Goal: Information Seeking & Learning: Compare options

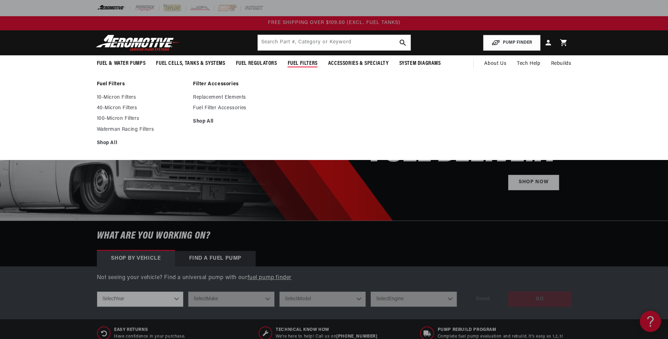
click at [304, 64] on span "Fuel Filters" at bounding box center [303, 63] width 30 height 7
click at [116, 108] on link "40-Micron Filters" at bounding box center [141, 108] width 89 height 6
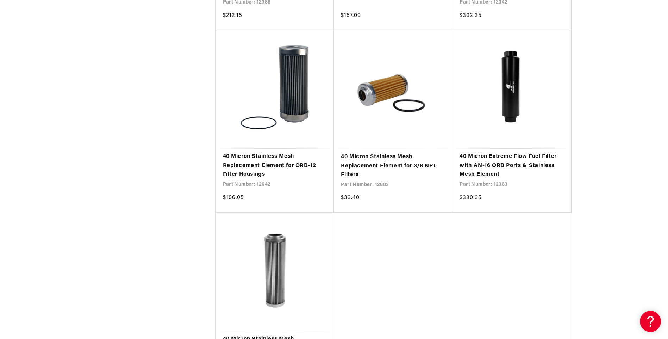
scroll to position [704, 0]
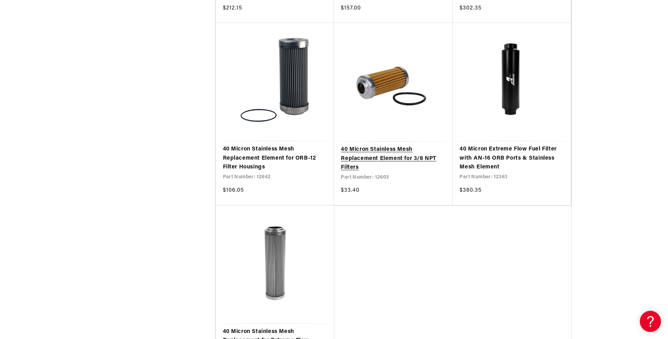
click at [382, 149] on link "40 Micron Stainless Mesh Replacement Element for 3/8 NPT Filters" at bounding box center [393, 158] width 105 height 27
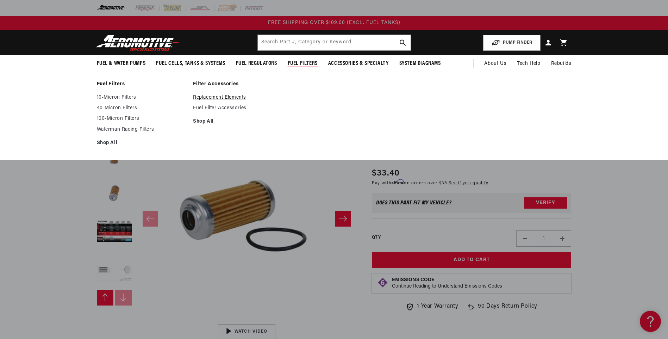
click at [242, 97] on link "Replacement Elements" at bounding box center [237, 97] width 89 height 6
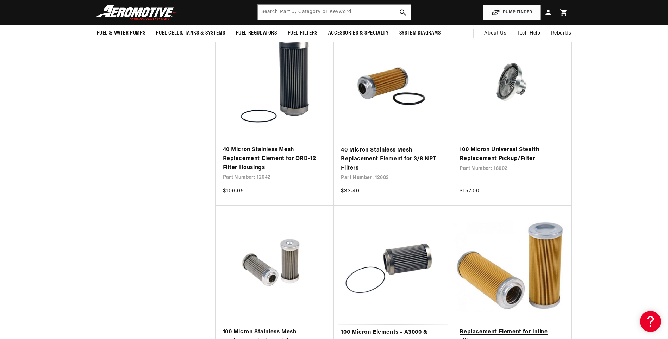
scroll to position [704, 0]
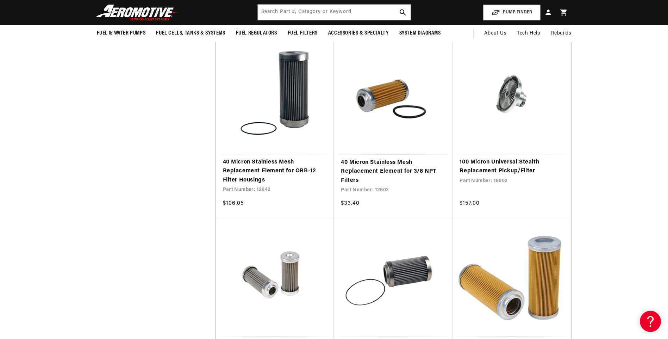
click at [382, 165] on link "40 Micron Stainless Mesh Replacement Element for 3/8 NPT Filters" at bounding box center [393, 171] width 105 height 27
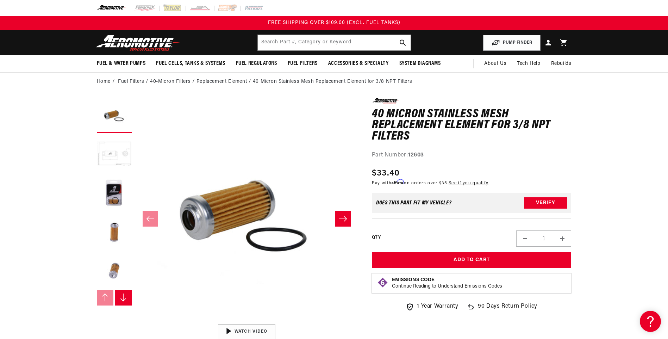
click at [107, 148] on button "Load image 2 in gallery view" at bounding box center [114, 154] width 35 height 35
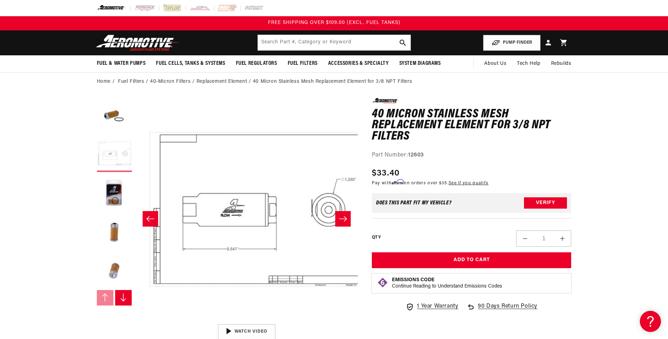
scroll to position [0, 222]
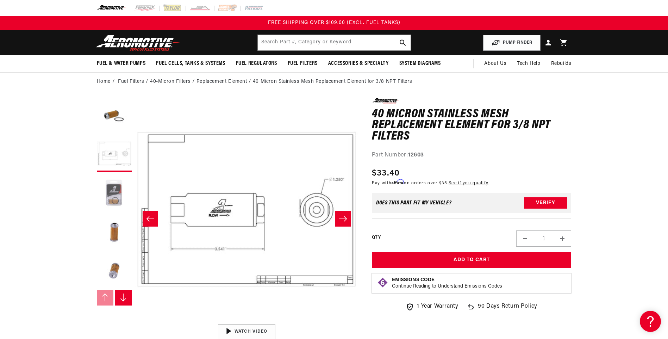
click at [111, 187] on button "Load image 3 in gallery view" at bounding box center [114, 192] width 35 height 35
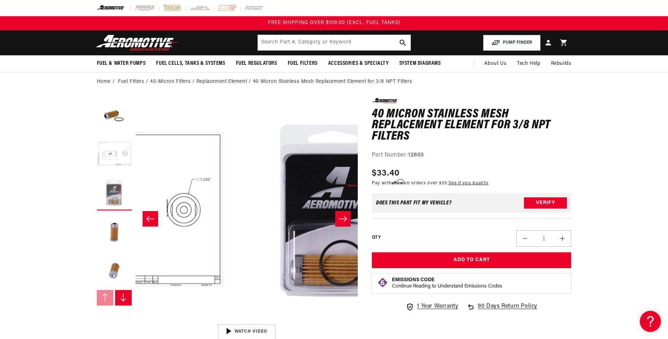
scroll to position [0, 445]
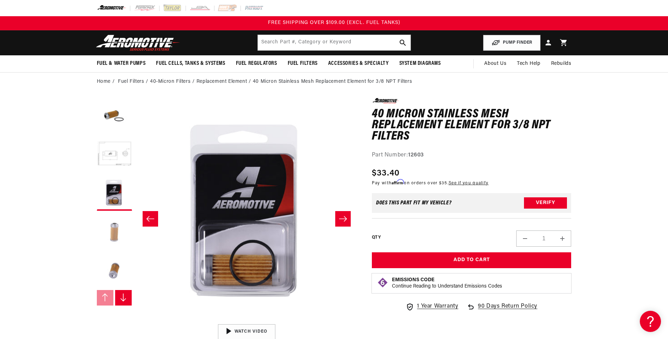
click at [113, 225] on button "Load image 4 in gallery view" at bounding box center [114, 231] width 35 height 35
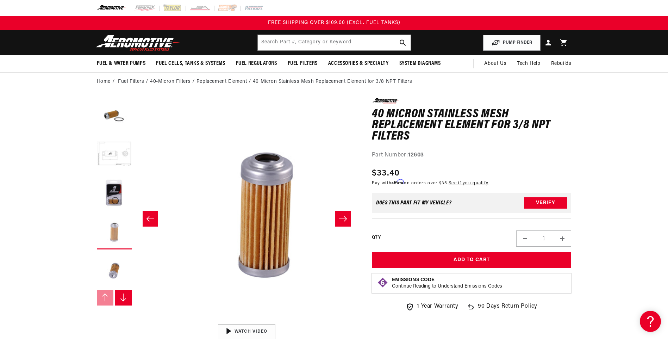
scroll to position [0, 667]
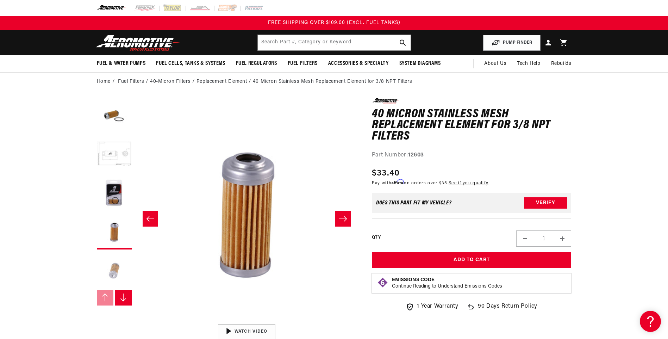
click at [114, 272] on button "Load image 5 in gallery view" at bounding box center [114, 270] width 35 height 35
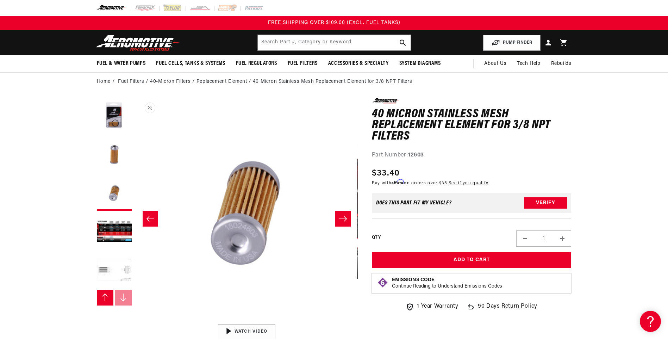
scroll to position [0, 889]
click at [112, 270] on button "Load image 7 in gallery view" at bounding box center [114, 270] width 35 height 35
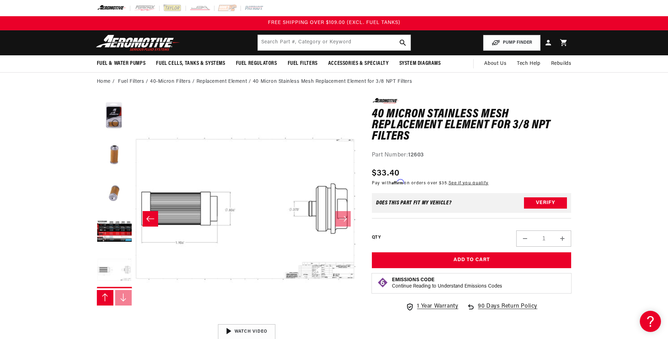
scroll to position [0, 1334]
click at [295, 39] on input "text" at bounding box center [334, 42] width 153 height 15
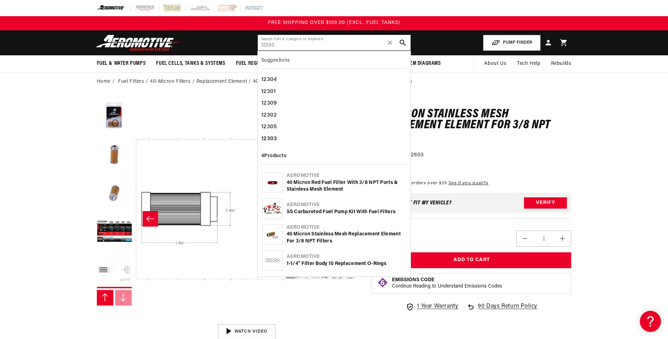
type input "12303"
click at [315, 181] on div "40 Micron Red Fuel Filter with 3/8 NPT Ports & Stainless Mesh Element" at bounding box center [346, 186] width 119 height 14
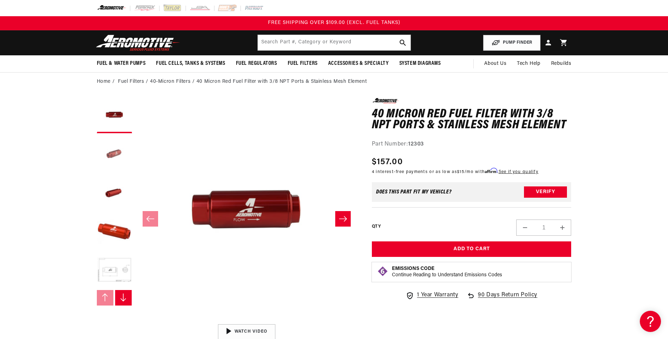
click at [113, 152] on button "Load image 2 in gallery view" at bounding box center [114, 154] width 35 height 35
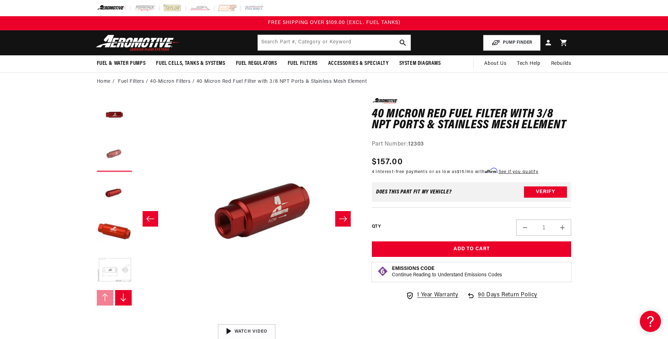
scroll to position [0, 222]
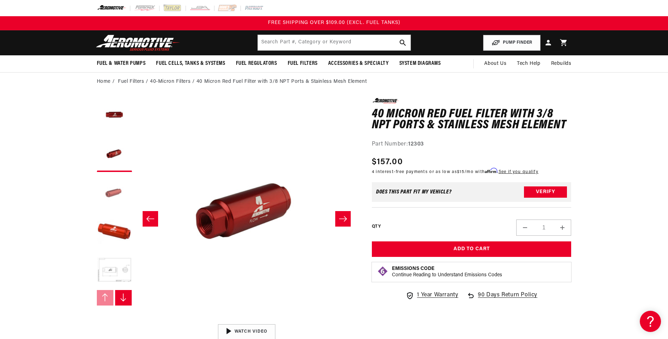
click at [112, 193] on button "Load image 3 in gallery view" at bounding box center [114, 192] width 35 height 35
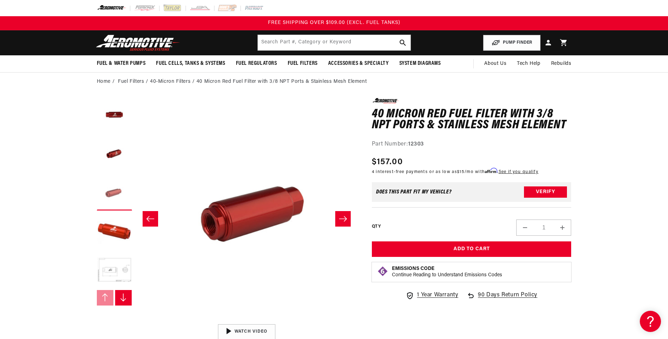
scroll to position [0, 445]
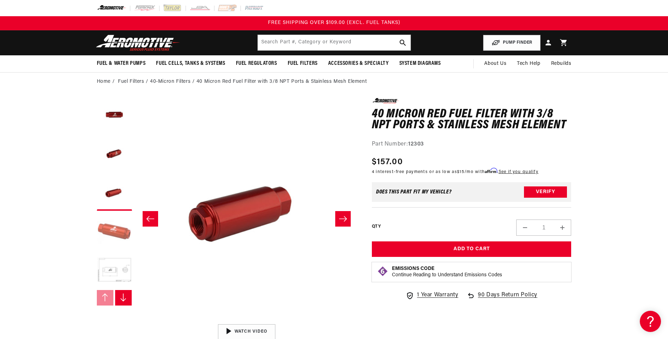
click at [113, 231] on button "Load image 4 in gallery view" at bounding box center [114, 231] width 35 height 35
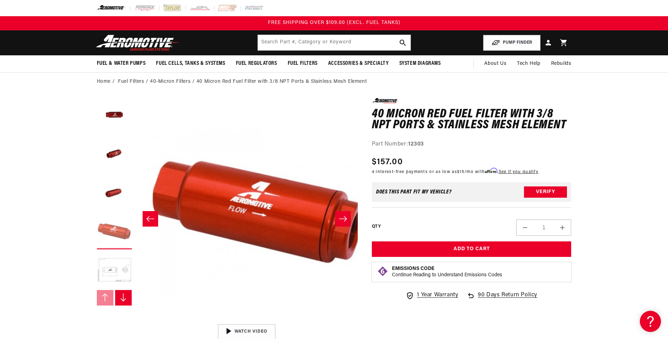
scroll to position [0, 667]
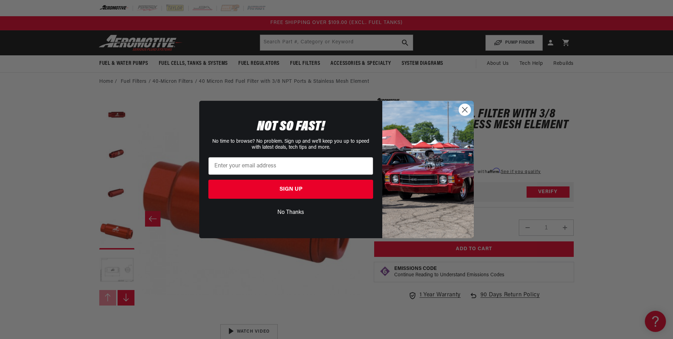
click at [293, 211] on button "No Thanks" at bounding box center [290, 212] width 165 height 13
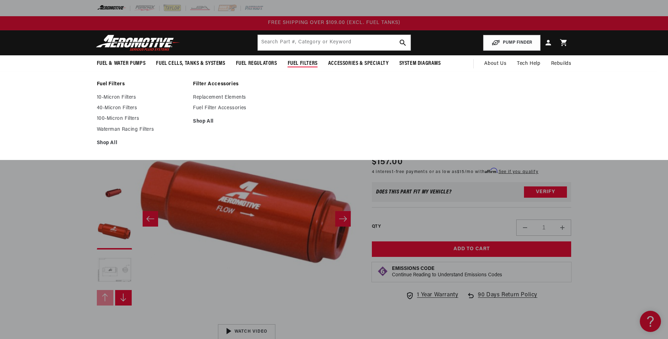
click at [299, 61] on span "Fuel Filters" at bounding box center [303, 63] width 30 height 7
click at [226, 98] on link "Replacement Elements" at bounding box center [237, 97] width 89 height 6
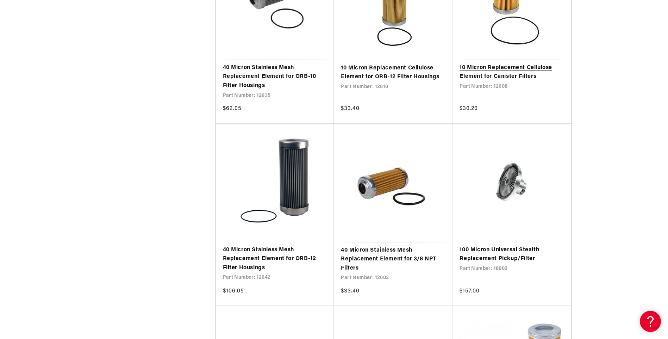
scroll to position [634, 0]
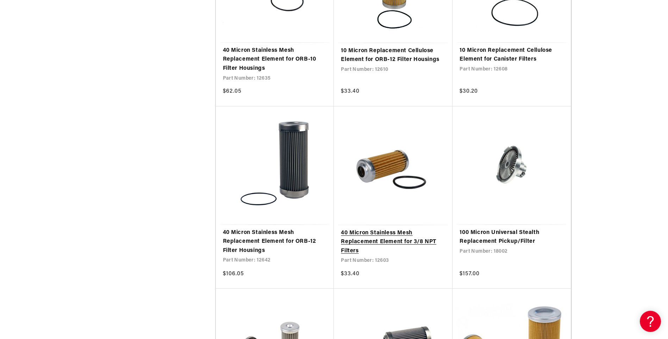
click at [375, 233] on link "40 Micron Stainless Mesh Replacement Element for 3/8 NPT Filters" at bounding box center [393, 242] width 105 height 27
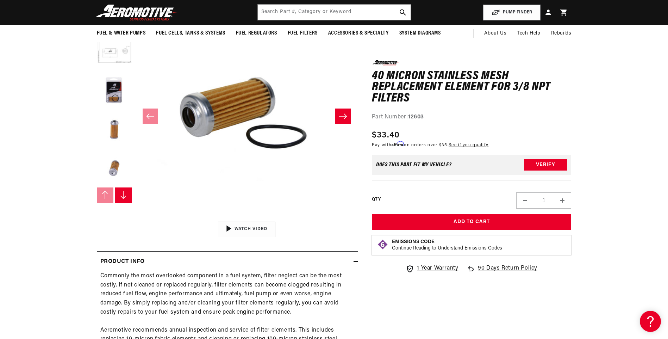
scroll to position [70, 0]
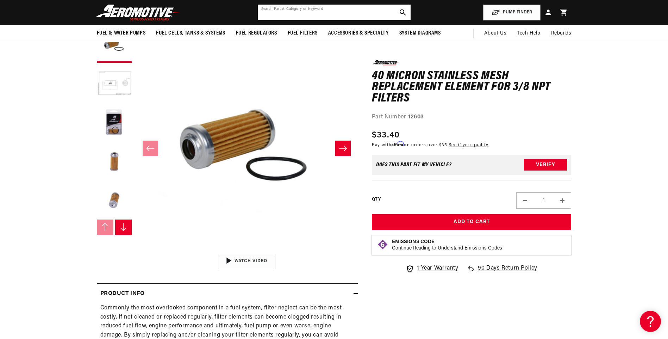
click at [278, 14] on input "text" at bounding box center [334, 12] width 153 height 15
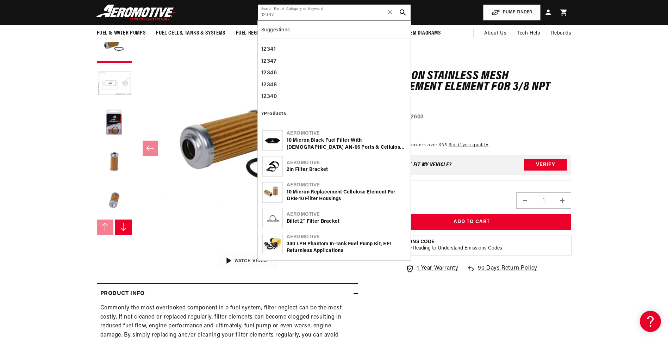
type input "12347"
click at [339, 140] on div "10 Micron Black Fuel Filter with [DEMOGRAPHIC_DATA] AN-06 Ports & Cellulose Ele…" at bounding box center [346, 144] width 119 height 14
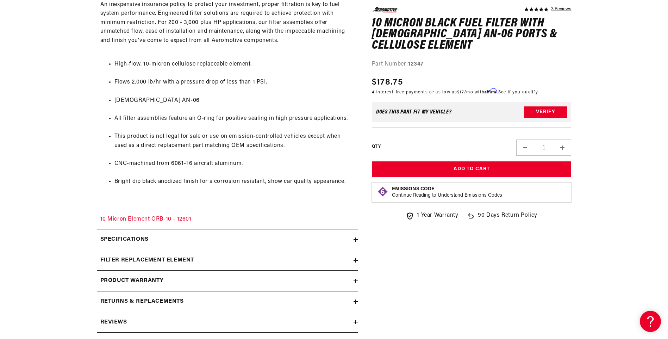
scroll to position [423, 0]
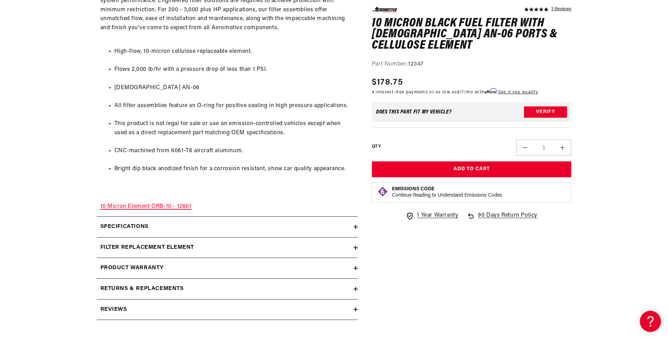
click at [182, 206] on link "10 Micron Element ORB-10 - 12601" at bounding box center [145, 207] width 91 height 6
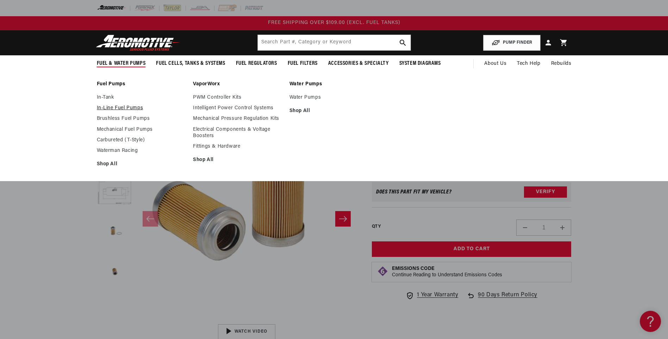
click at [117, 107] on link "In-Line Fuel Pumps" at bounding box center [141, 108] width 89 height 6
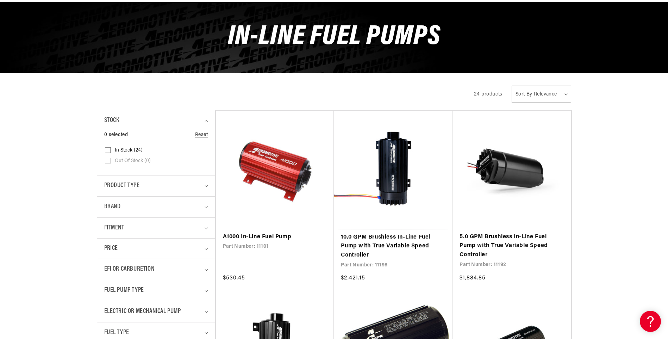
scroll to position [106, 0]
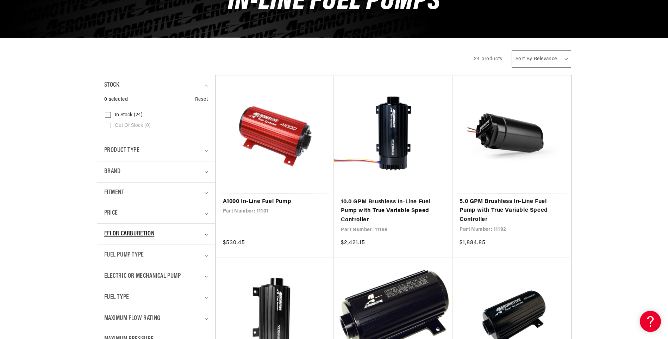
click at [205, 234] on icon "EFI or Carburetion (0 selected)" at bounding box center [206, 234] width 3 height 2
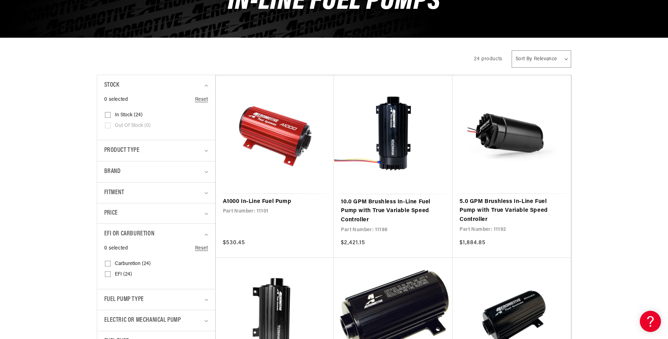
click at [107, 274] on input "EFI (24) EFI (24 products)" at bounding box center [108, 276] width 6 height 6
checkbox input "true"
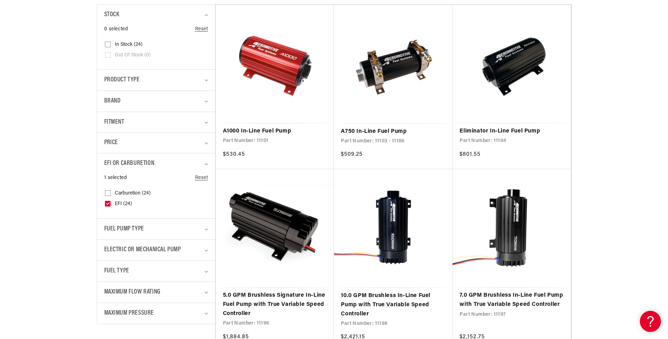
scroll to position [211, 0]
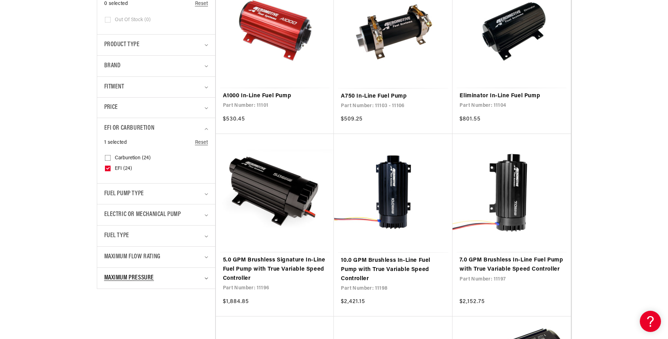
click at [205, 277] on icon "Maximum Pressure (0 selected)" at bounding box center [207, 278] width 4 height 2
click at [107, 308] on input "90 PSI (19) 90 PSI (19 products)" at bounding box center [108, 309] width 6 height 6
checkbox input "true"
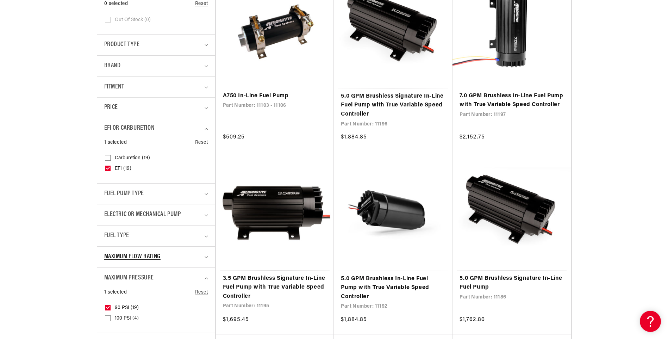
click at [206, 257] on icon "Maximum Flow Rating (0 selected)" at bounding box center [206, 257] width 3 height 2
